Goal: Task Accomplishment & Management: Manage account settings

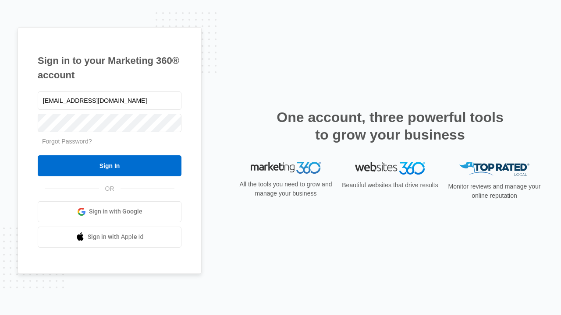
type input "[EMAIL_ADDRESS][DOMAIN_NAME]"
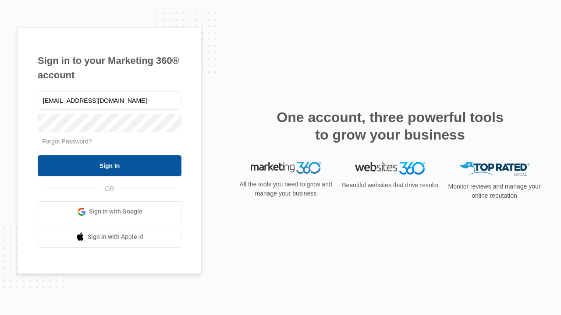
click at [110, 166] on input "Sign In" at bounding box center [110, 166] width 144 height 21
